Goal: Task Accomplishment & Management: Manage account settings

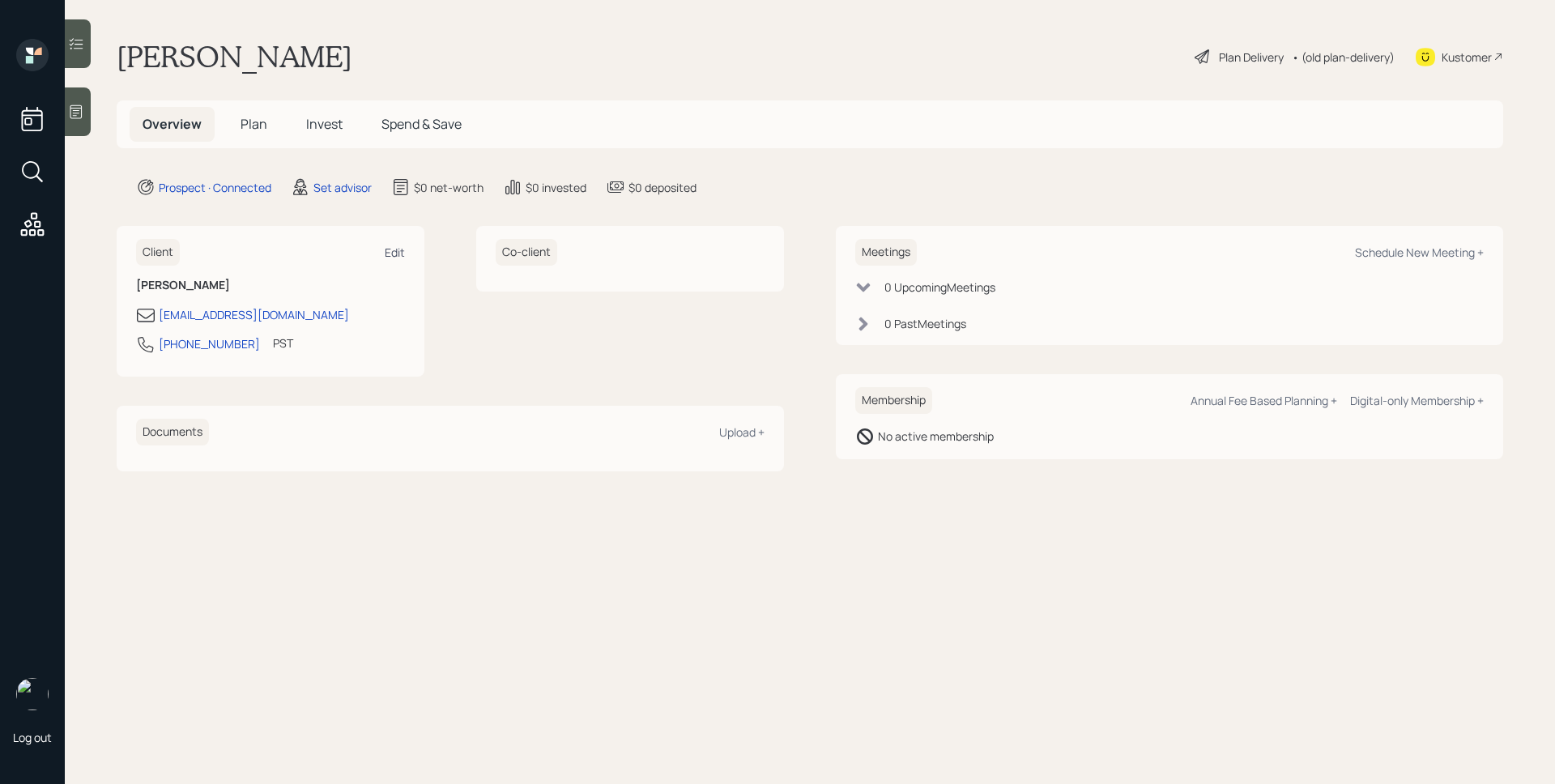
click at [396, 250] on div "Edit" at bounding box center [394, 253] width 20 height 16
select select "America/Los_Angeles"
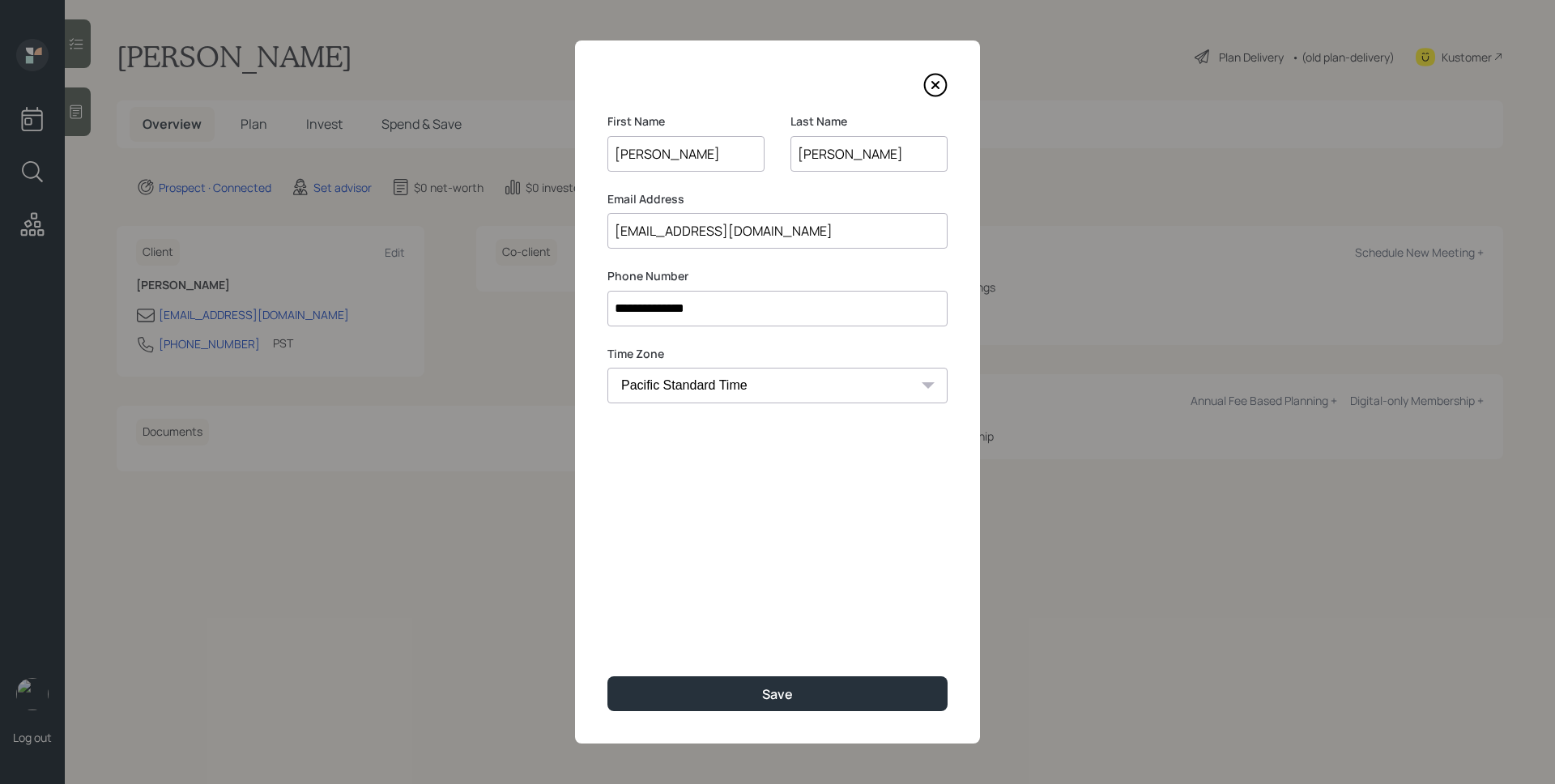
click at [666, 155] on input "[PERSON_NAME]" at bounding box center [686, 154] width 157 height 36
type input "[PERSON_NAME]"
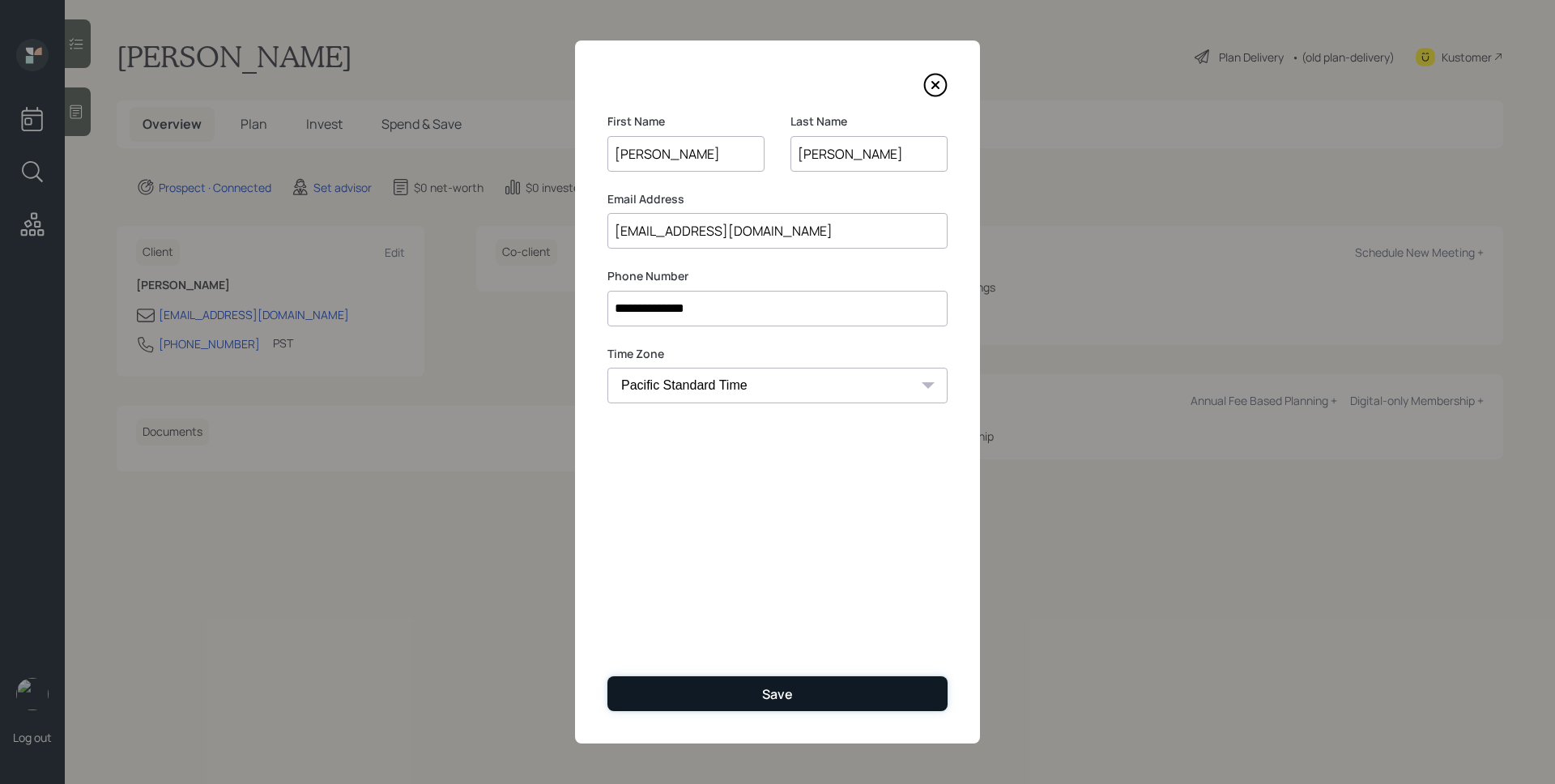
click at [775, 694] on div "Save" at bounding box center [777, 694] width 31 height 18
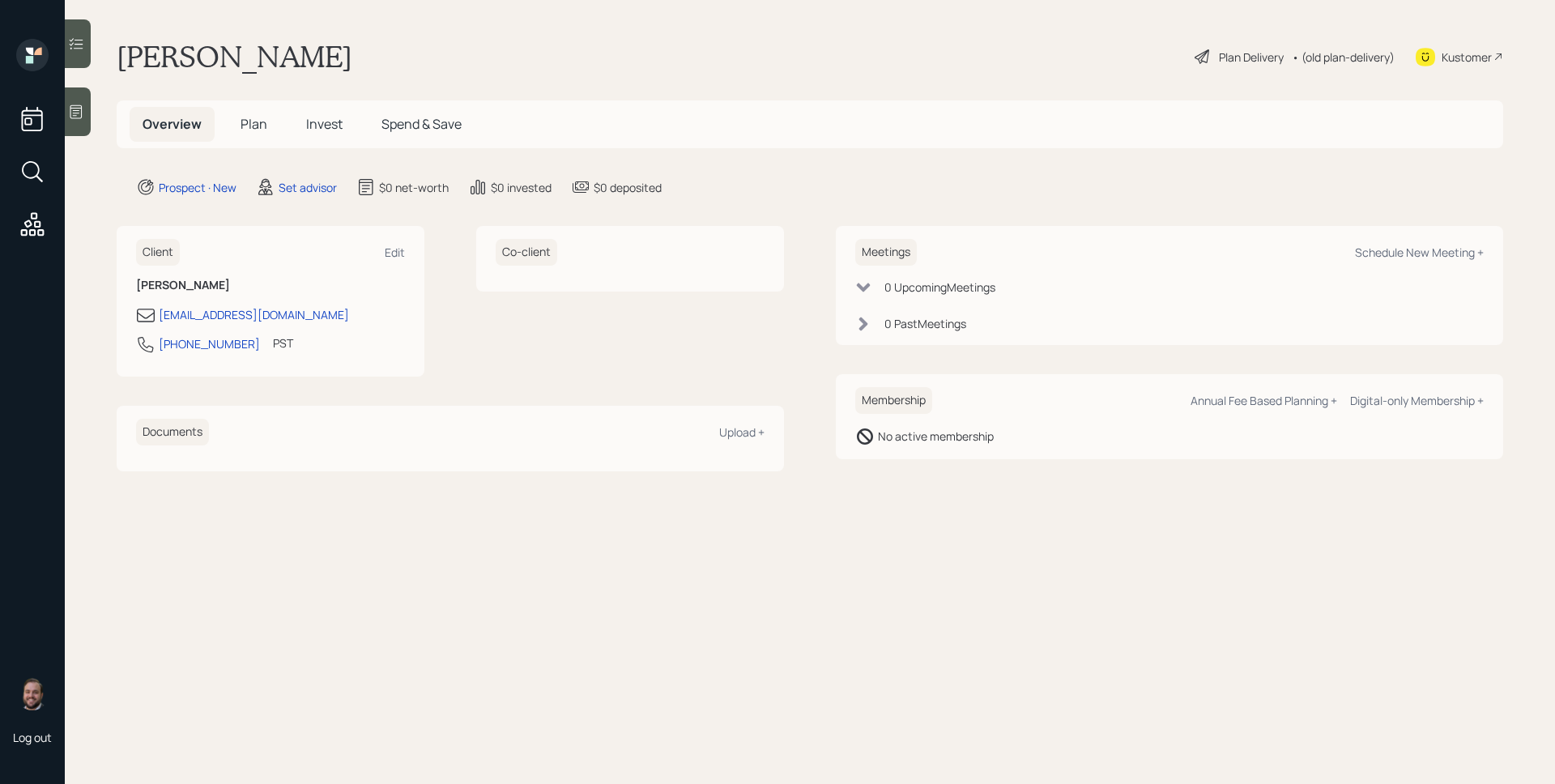
click at [1461, 54] on div "Kustomer" at bounding box center [1466, 56] width 50 height 17
